Goal: Task Accomplishment & Management: Manage account settings

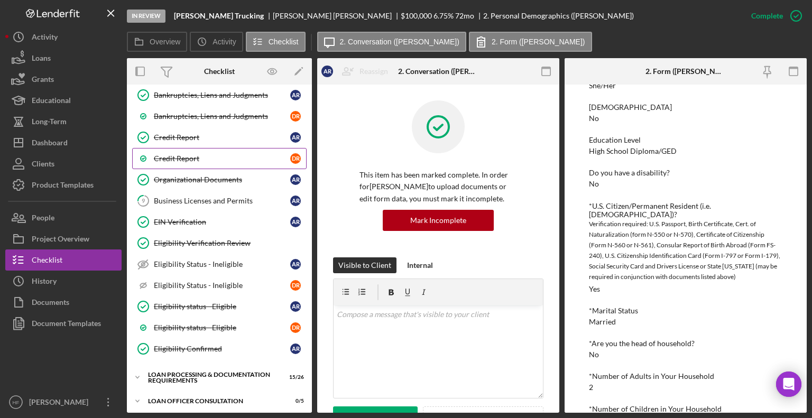
scroll to position [519, 0]
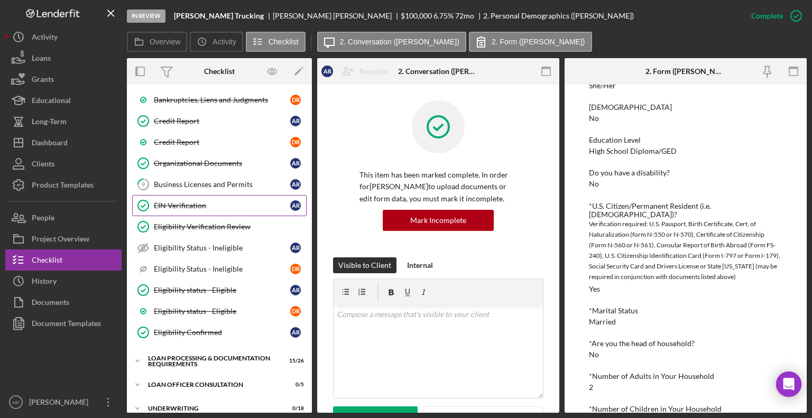
drag, startPoint x: 185, startPoint y: 276, endPoint x: 208, endPoint y: 193, distance: 86.0
click at [208, 193] on div "Credit Authorization Credit Authorization A R Credit Authorization D R Customer…" at bounding box center [219, 134] width 185 height 428
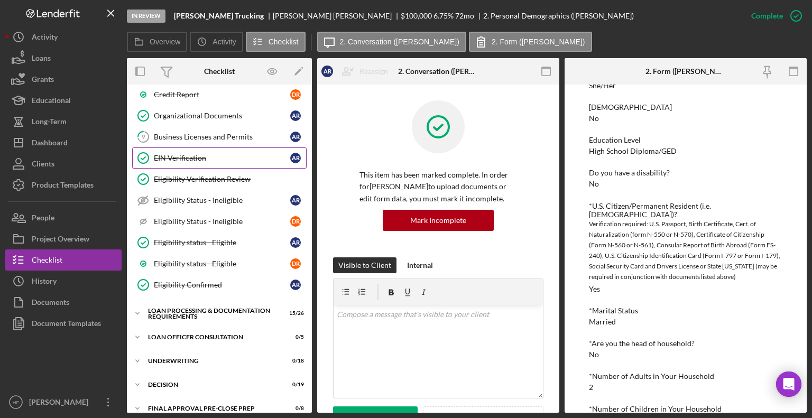
scroll to position [577, 0]
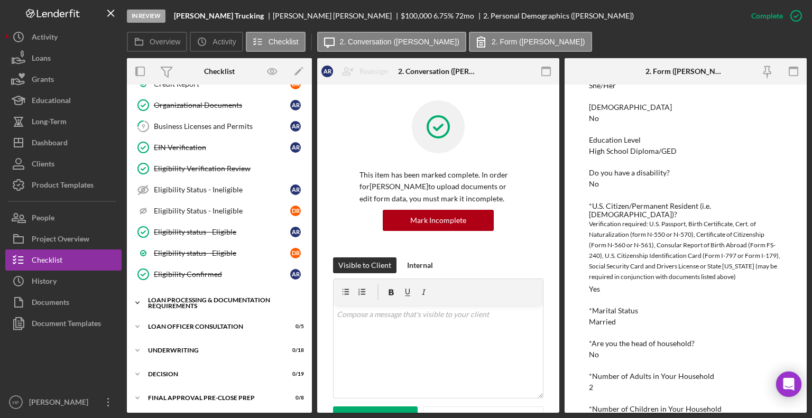
click at [163, 297] on div "Loan Processing & Documentation Requirements" at bounding box center [223, 303] width 151 height 12
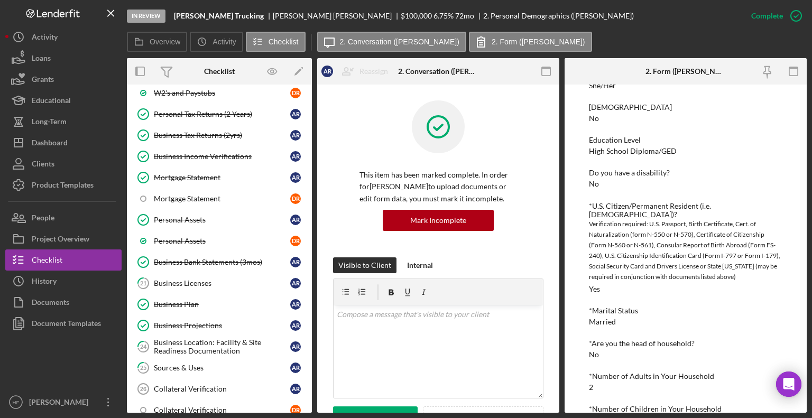
scroll to position [936, 0]
click at [203, 363] on div "Sources & Uses" at bounding box center [222, 367] width 136 height 8
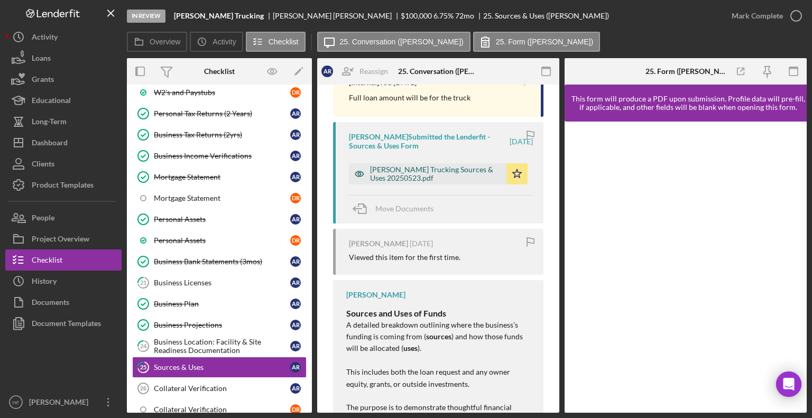
scroll to position [224, 0]
click at [452, 176] on div "[PERSON_NAME] Trucking Sources & Uses 20250523.pdf" at bounding box center [435, 173] width 131 height 17
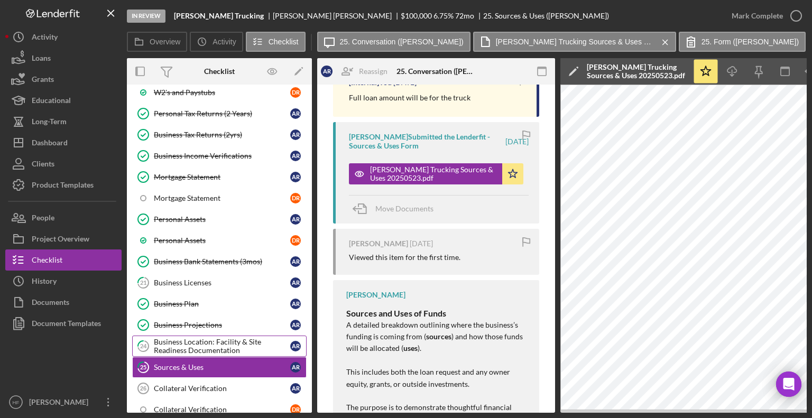
click at [260, 338] on div "Business Location: Facility & Site Readiness Documentation" at bounding box center [222, 346] width 136 height 17
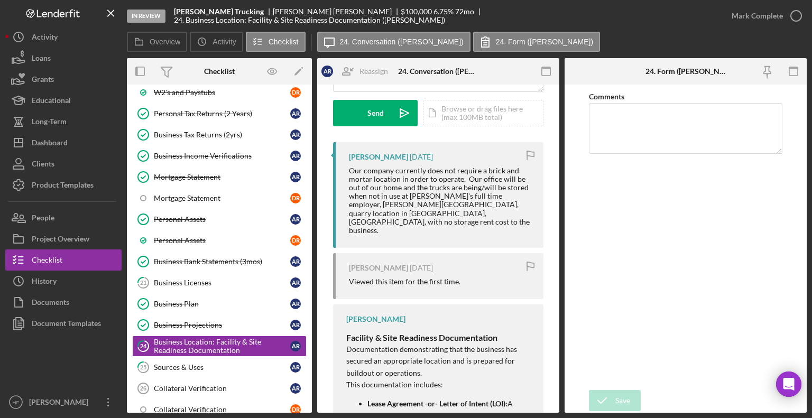
scroll to position [160, 0]
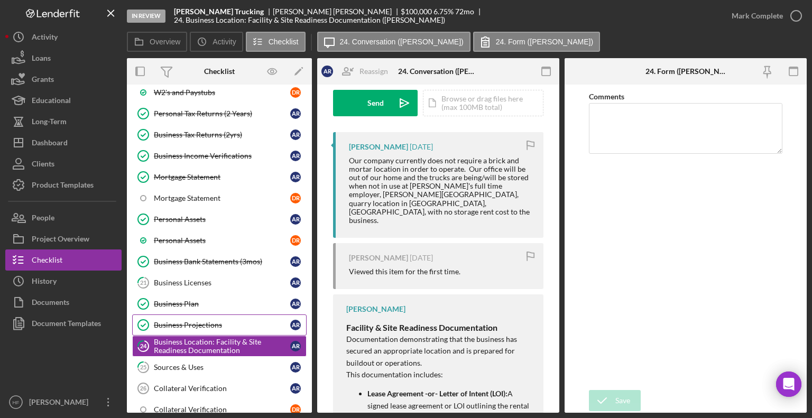
click at [212, 321] on div "Business Projections" at bounding box center [222, 325] width 136 height 8
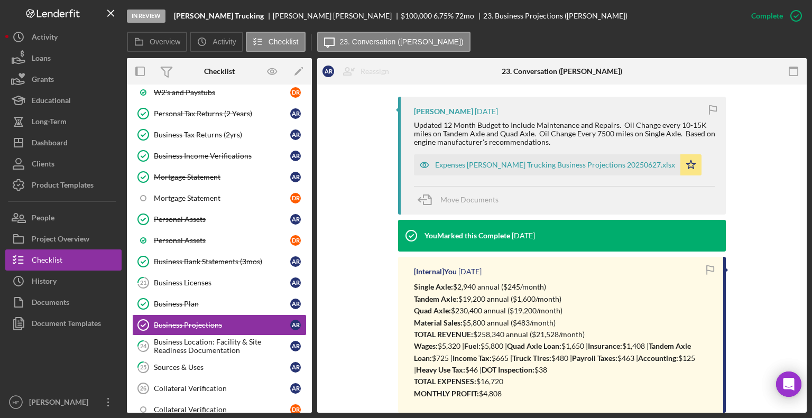
scroll to position [340, 0]
click at [224, 278] on div "Business Licenses" at bounding box center [222, 282] width 136 height 8
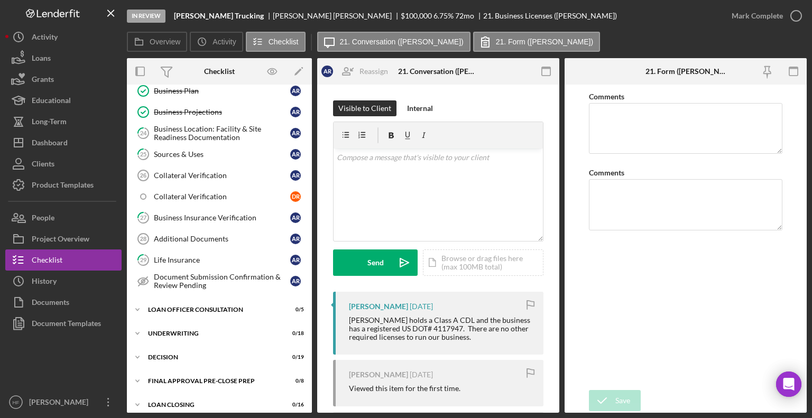
scroll to position [1209, 0]
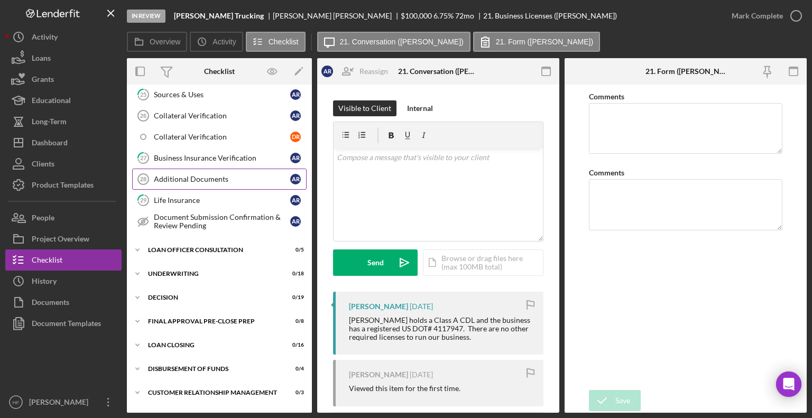
click at [223, 171] on link "Additional Documents 28 Additional Documents A R" at bounding box center [219, 179] width 174 height 21
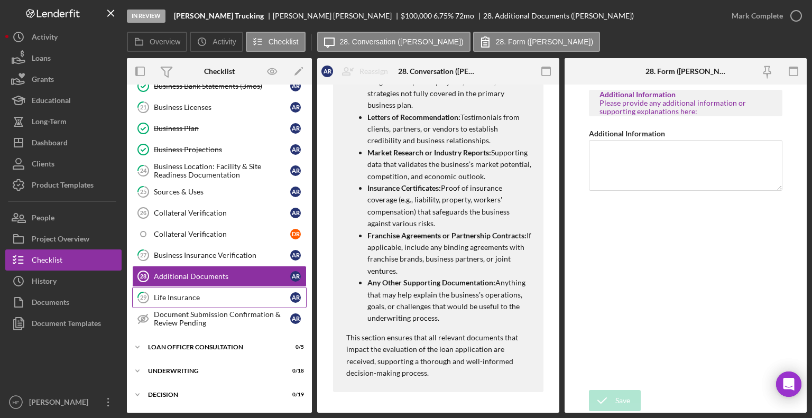
scroll to position [1110, 0]
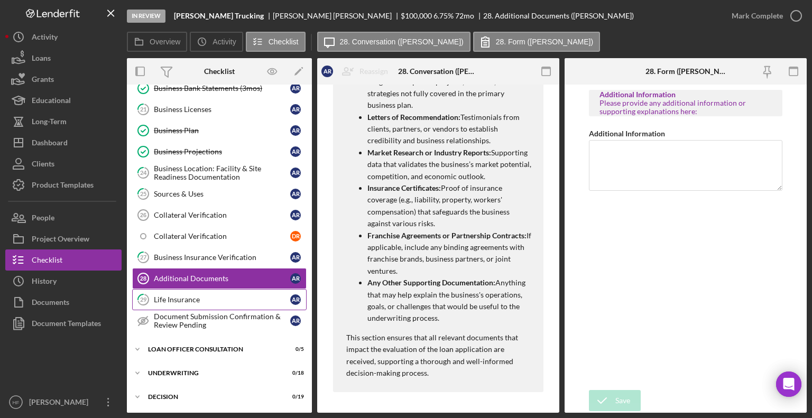
click at [233, 295] on div "Life Insurance" at bounding box center [222, 299] width 136 height 8
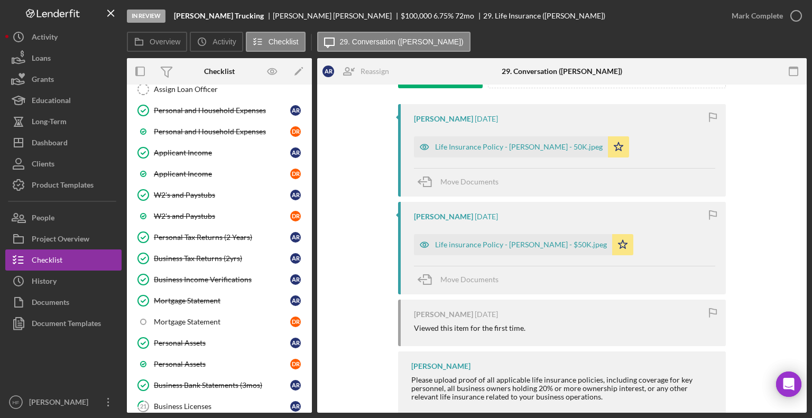
scroll to position [812, 0]
click at [505, 245] on div "Life insurance Policy - [PERSON_NAME] - $50K.jpeg" at bounding box center [521, 244] width 172 height 8
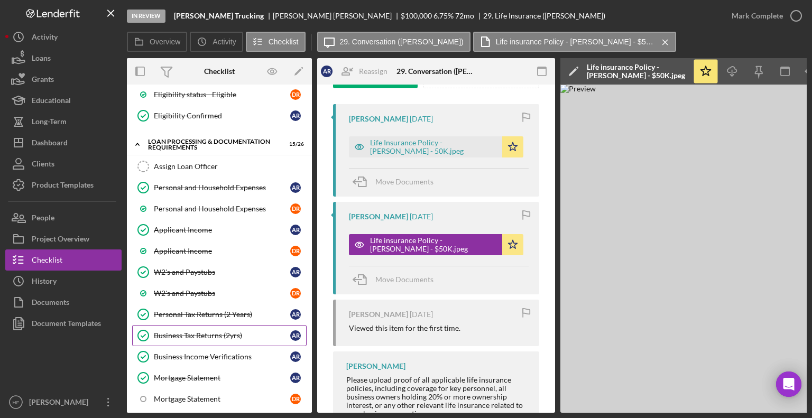
scroll to position [731, 0]
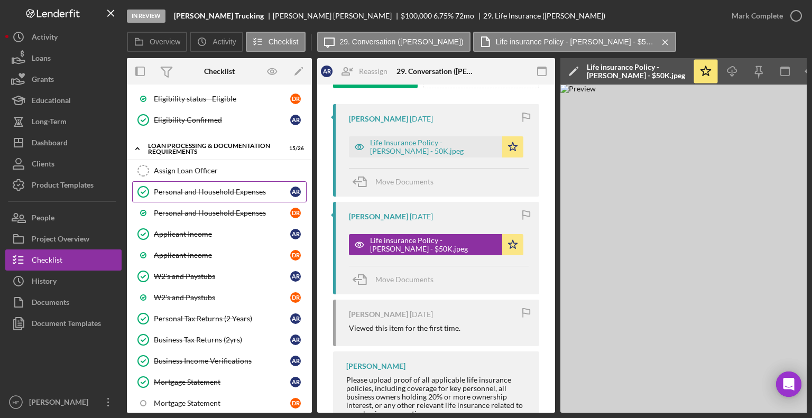
click at [215, 191] on link "Personal and Household Expenses Personal and Household Expenses A R" at bounding box center [219, 191] width 174 height 21
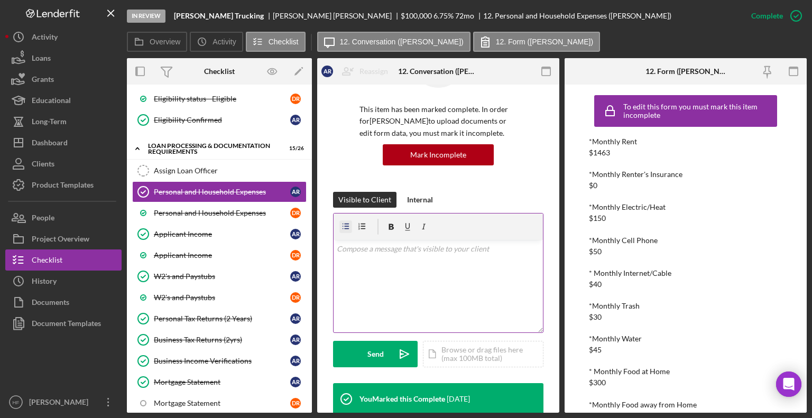
scroll to position [76, 0]
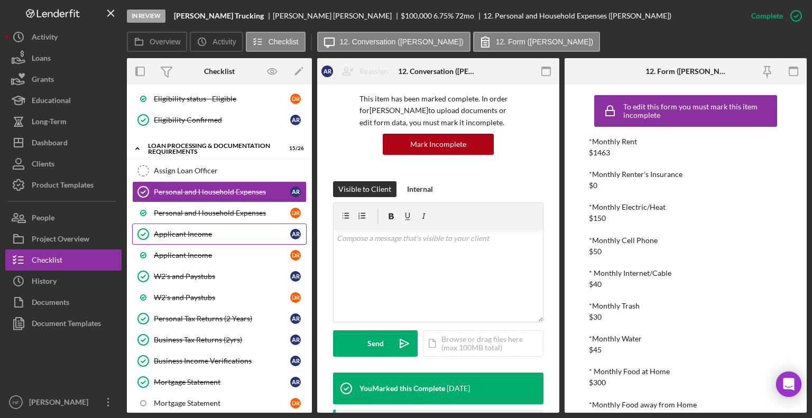
click at [232, 231] on link "Applicant Income Applicant Income A R" at bounding box center [219, 233] width 174 height 21
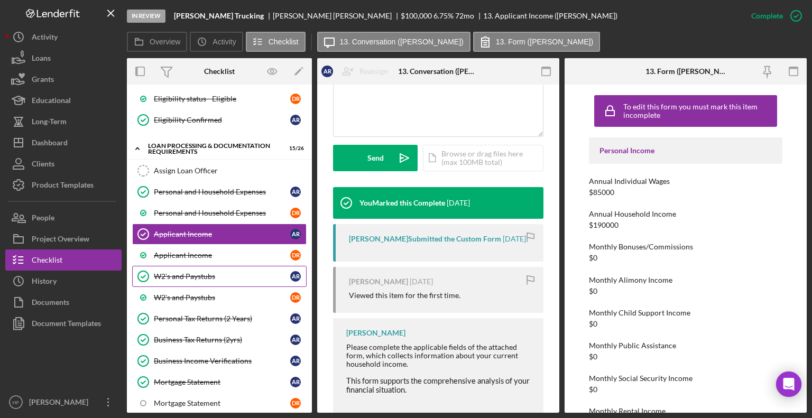
scroll to position [262, 0]
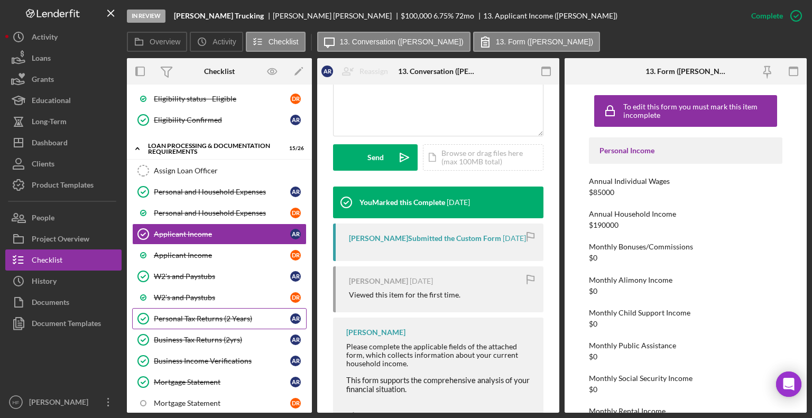
click at [243, 314] on div "Personal Tax Returns (2 Years)" at bounding box center [222, 318] width 136 height 8
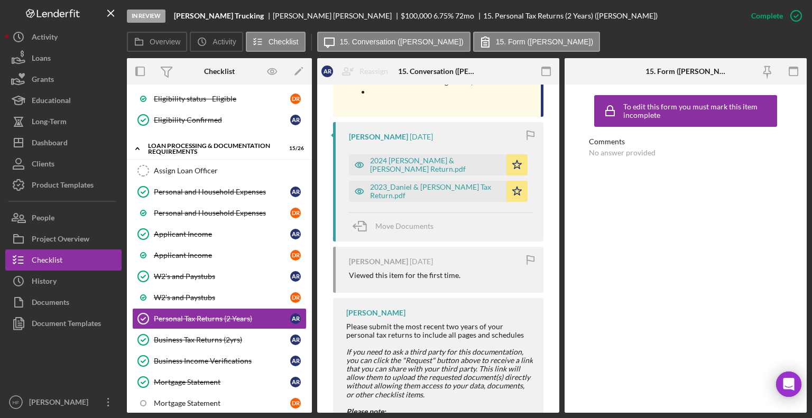
scroll to position [1307, 0]
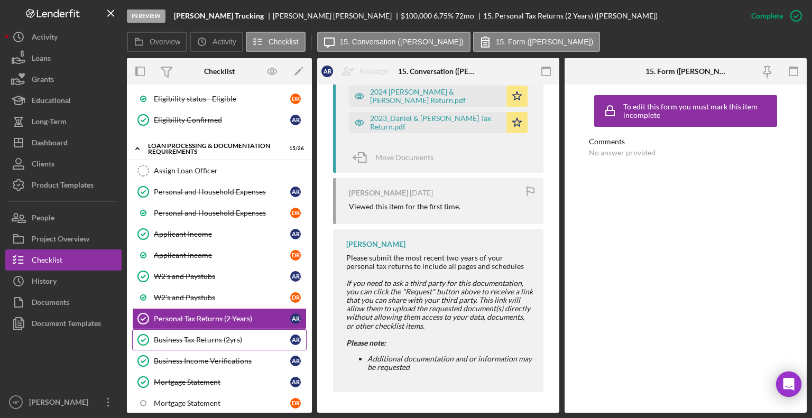
click at [221, 338] on link "Business Tax Returns (2yrs) Business Tax Returns (2yrs) A R" at bounding box center [219, 339] width 174 height 21
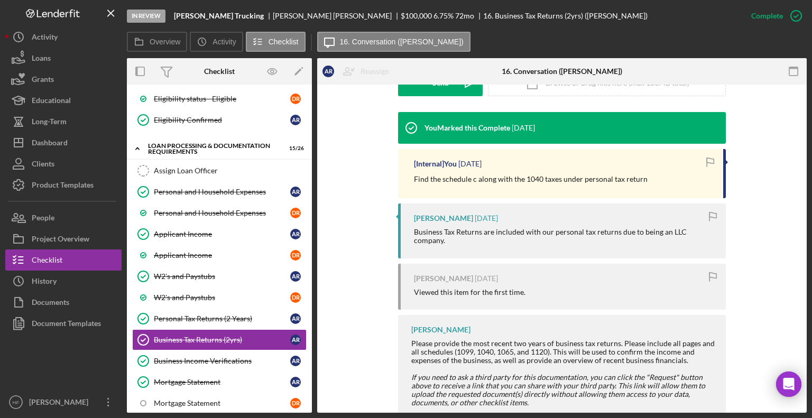
scroll to position [385, 0]
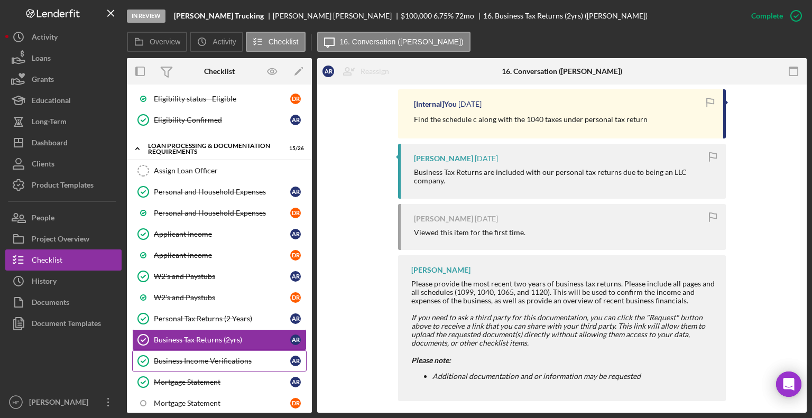
click at [221, 356] on link "Business Income Verifications Business Income Verifications A R" at bounding box center [219, 360] width 174 height 21
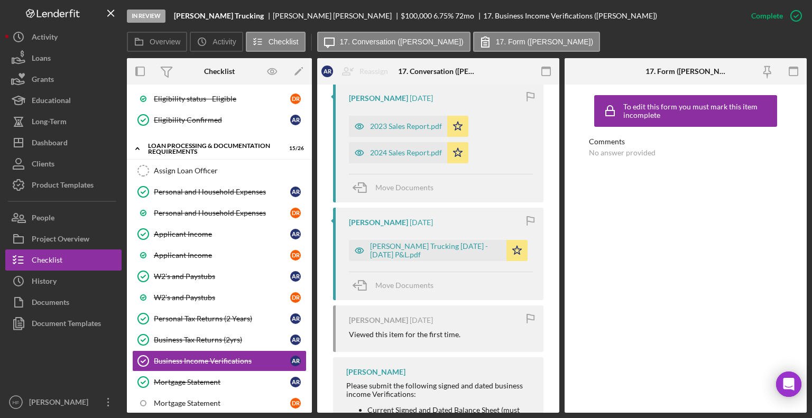
scroll to position [697, 0]
click at [446, 247] on div "[PERSON_NAME] Trucking [DATE] - [DATE] P&L.pdf" at bounding box center [435, 250] width 131 height 17
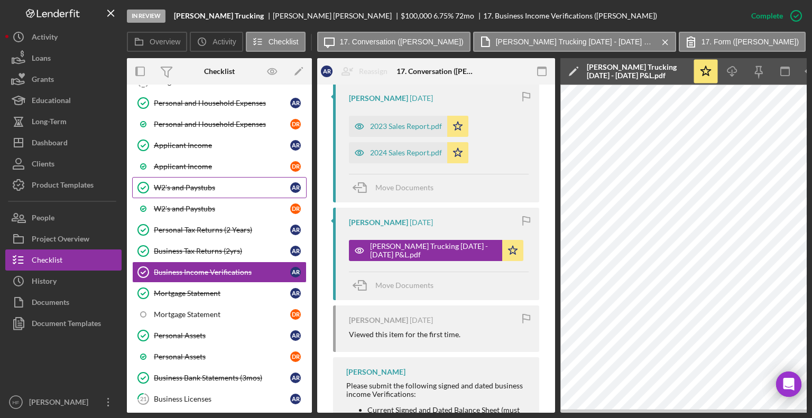
scroll to position [822, 0]
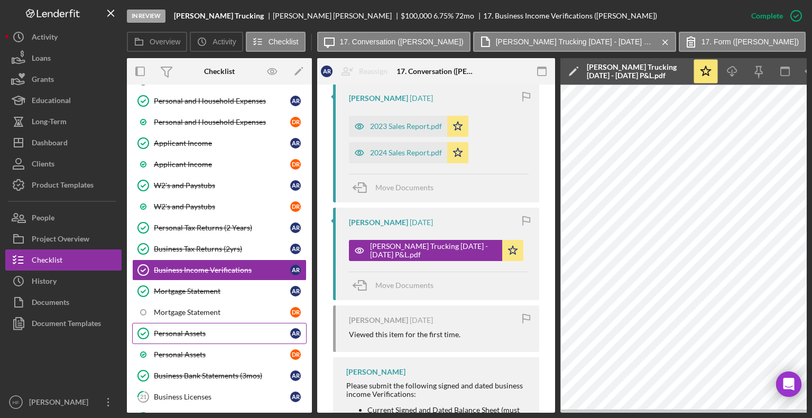
click at [188, 323] on link "Personal Assets Personal Assets A R" at bounding box center [219, 333] width 174 height 21
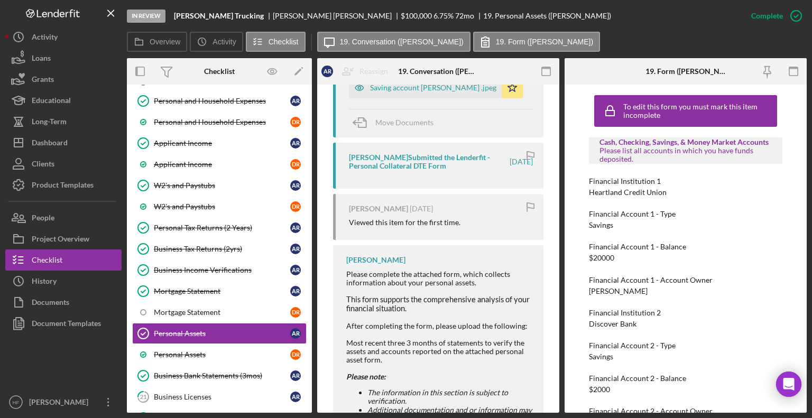
scroll to position [1006, 0]
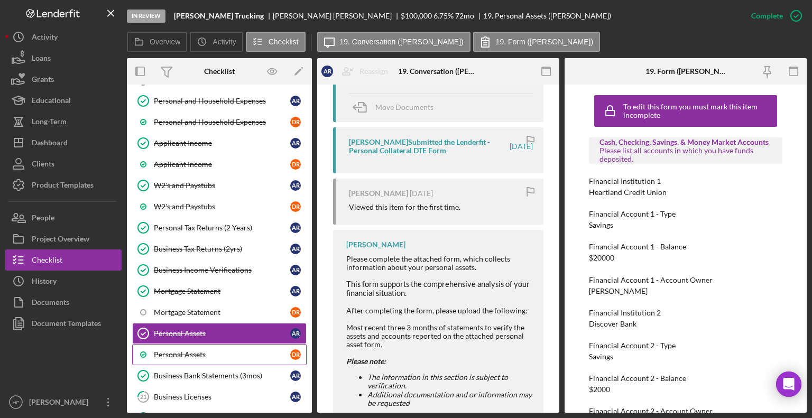
click at [240, 350] on div "Personal Assets" at bounding box center [222, 354] width 136 height 8
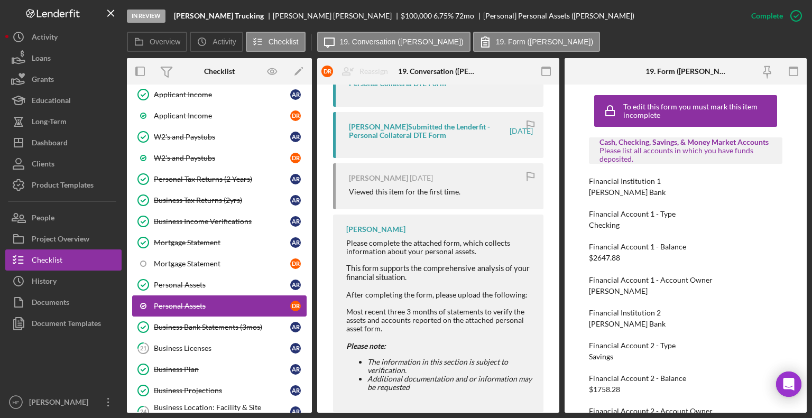
scroll to position [872, 0]
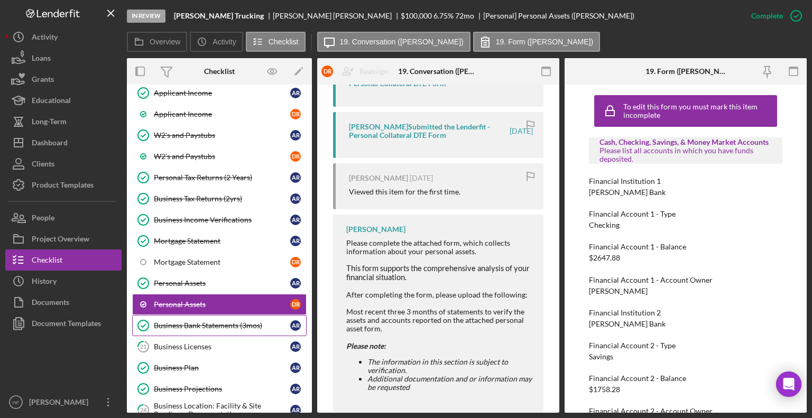
click at [225, 321] on div "Business Bank Statements (3mos)" at bounding box center [222, 325] width 136 height 8
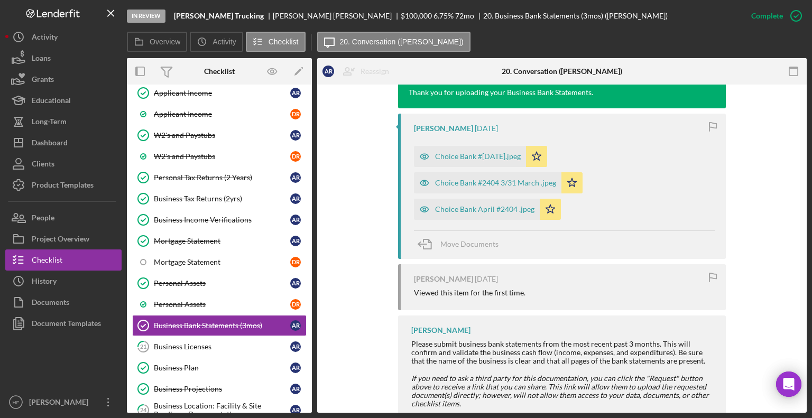
scroll to position [405, 0]
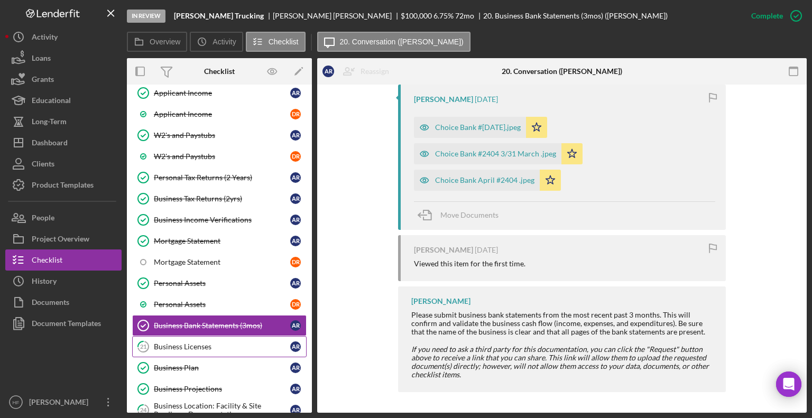
click at [209, 342] on link "21 Business Licenses A R" at bounding box center [219, 346] width 174 height 21
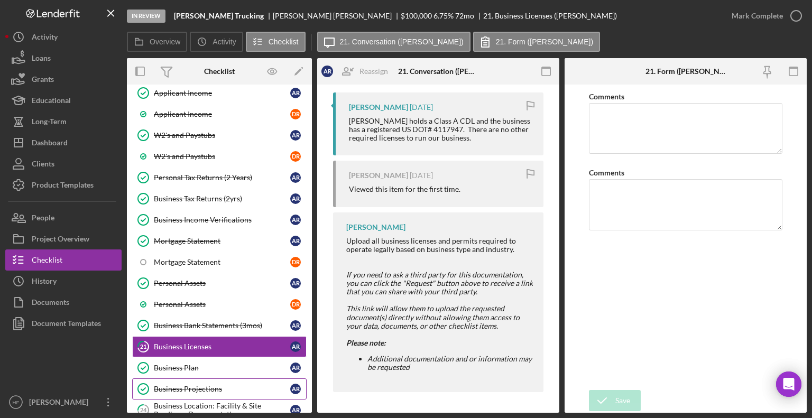
scroll to position [199, 0]
click at [238, 362] on link "Business Plan Business Plan A R" at bounding box center [219, 367] width 174 height 21
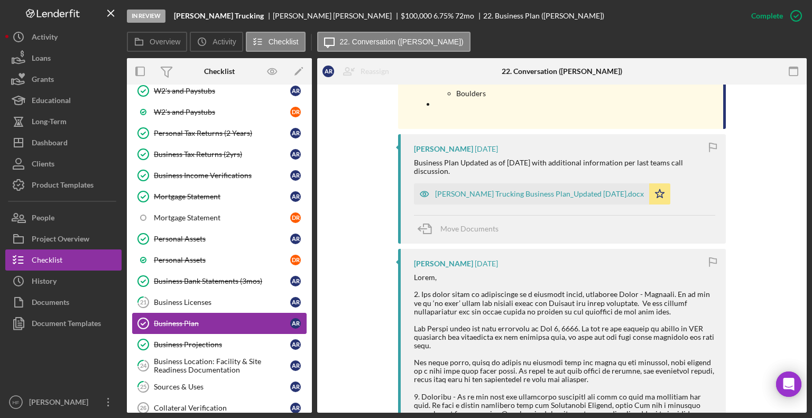
scroll to position [917, 0]
click at [253, 339] on link "Business Projections Business Projections A R" at bounding box center [219, 343] width 174 height 21
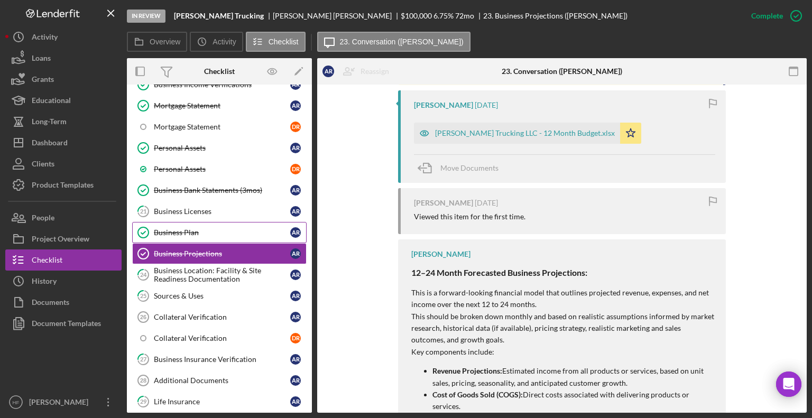
scroll to position [1008, 0]
click at [229, 266] on div "Business Location: Facility & Site Readiness Documentation" at bounding box center [222, 274] width 136 height 17
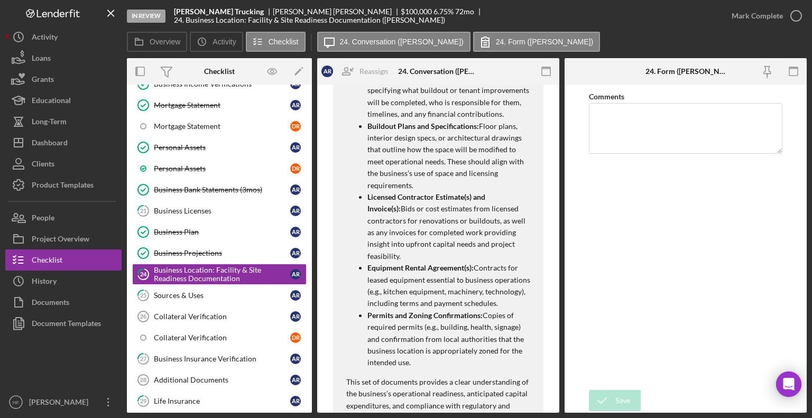
scroll to position [664, 0]
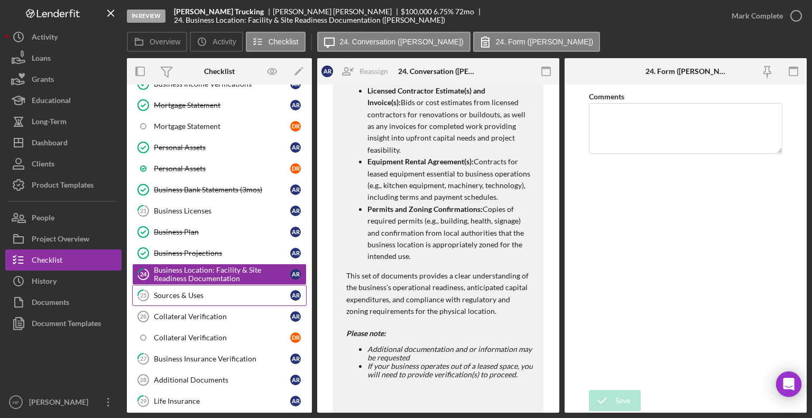
click at [240, 291] on div "Sources & Uses" at bounding box center [222, 295] width 136 height 8
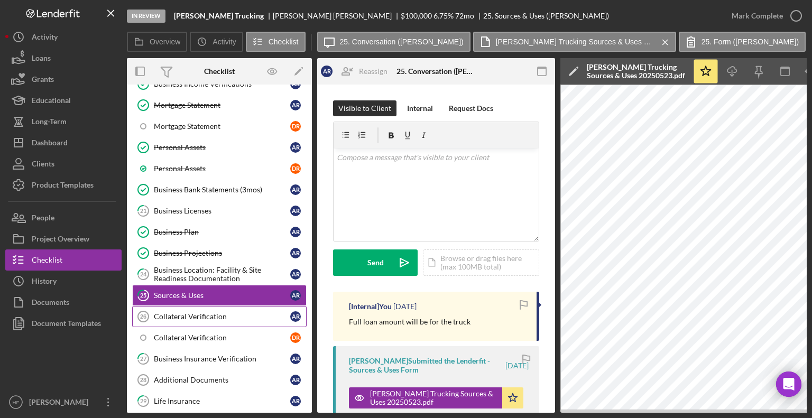
click at [241, 312] on div "Collateral Verification" at bounding box center [222, 316] width 136 height 8
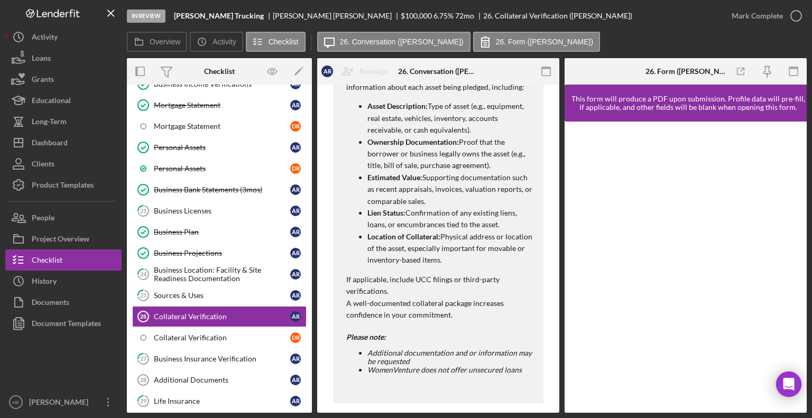
scroll to position [406, 0]
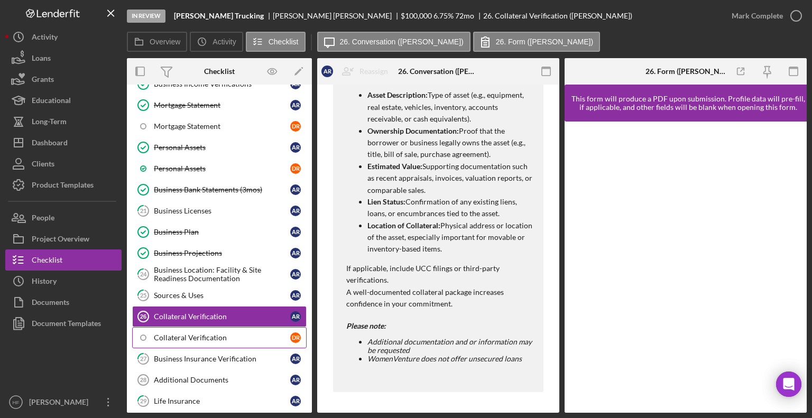
click at [247, 330] on link "Collateral Verification D R" at bounding box center [219, 337] width 174 height 21
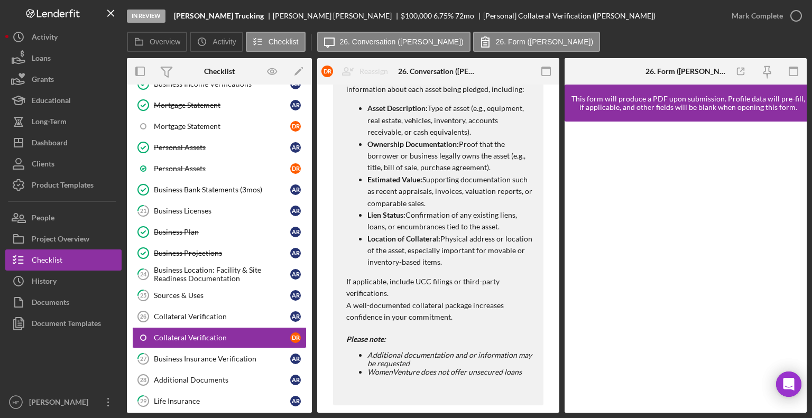
scroll to position [397, 0]
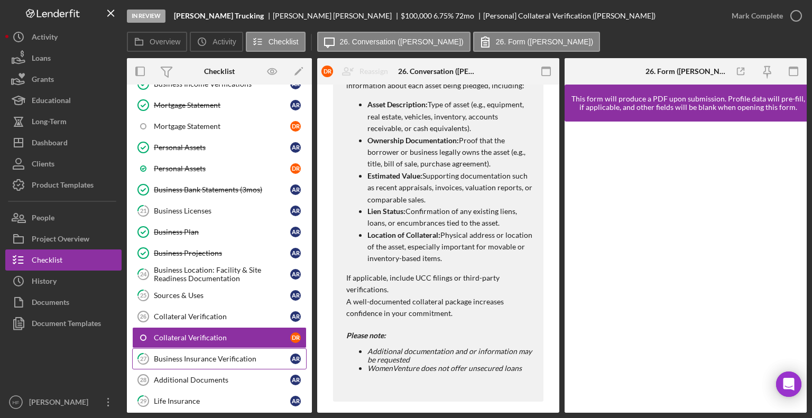
click at [237, 352] on link "27 Business Insurance Verification A R" at bounding box center [219, 358] width 174 height 21
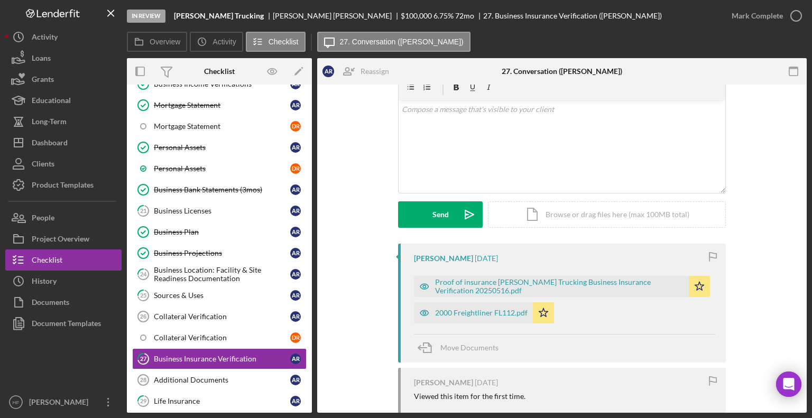
scroll to position [50, 0]
click at [485, 309] on div "2000 Freightliner FL112.pdf" at bounding box center [481, 311] width 92 height 8
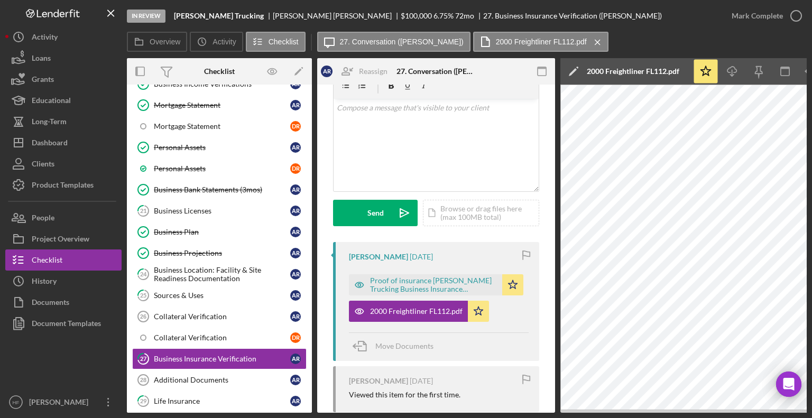
scroll to position [0, 70]
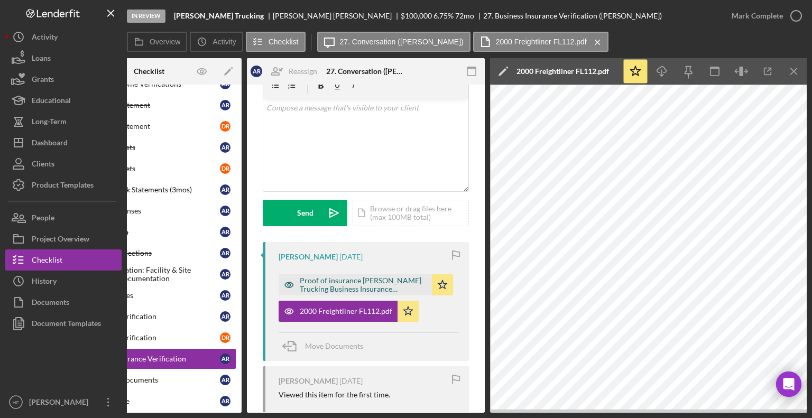
click at [385, 283] on div "Proof of insurance [PERSON_NAME] Trucking Business Insurance Verification 20250…" at bounding box center [363, 284] width 127 height 17
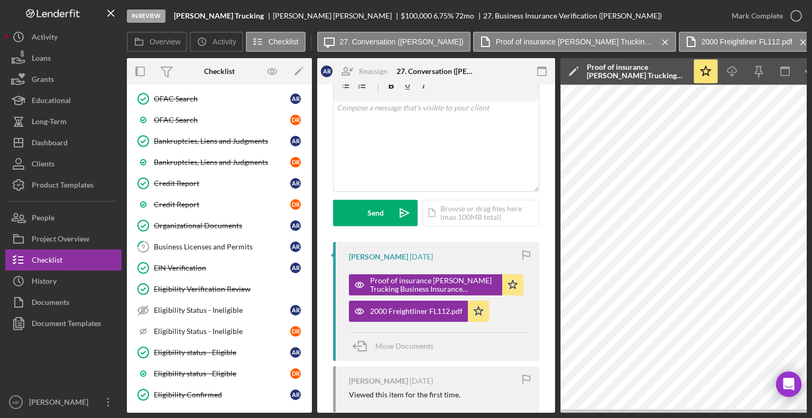
scroll to position [452, 0]
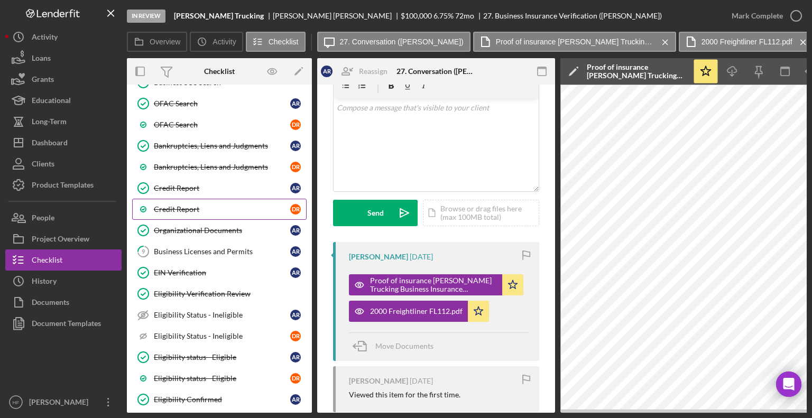
click at [268, 199] on link "Credit Report D R" at bounding box center [219, 209] width 174 height 21
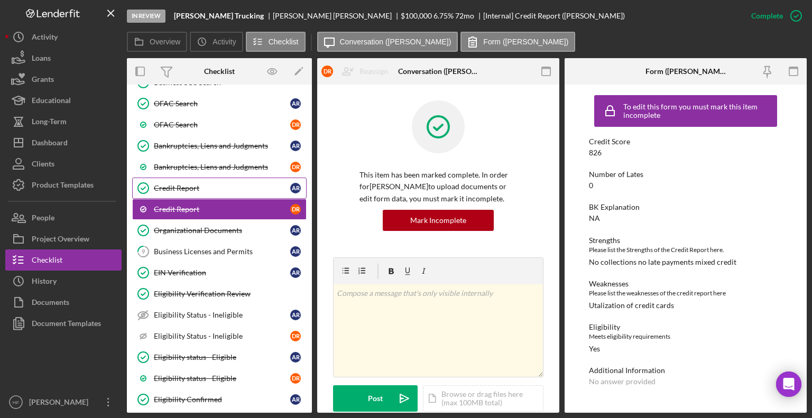
click at [263, 186] on div "Credit Report" at bounding box center [222, 188] width 136 height 8
